Goal: Find specific page/section: Find specific page/section

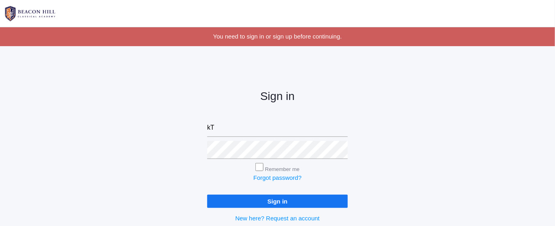
type input "k"
type input "T"
type input "lbalikian@gmail.com"
click at [235, 200] on input "Sign in" at bounding box center [277, 201] width 141 height 13
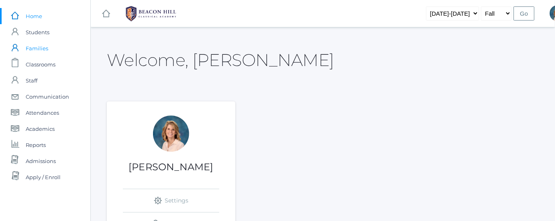
click at [45, 48] on span "Families" at bounding box center [37, 48] width 22 height 16
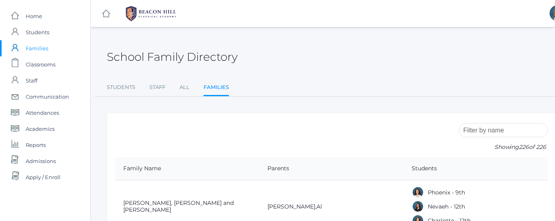
click at [480, 124] on input "search" at bounding box center [503, 130] width 89 height 14
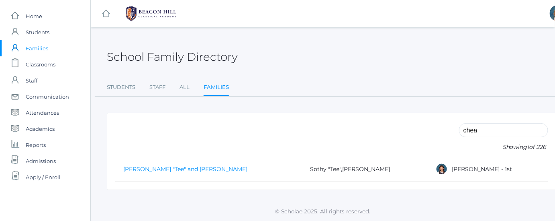
type input "chea"
click at [161, 168] on link "[PERSON_NAME] "Tee" and [PERSON_NAME]" at bounding box center [185, 168] width 124 height 7
